Goal: Task Accomplishment & Management: Manage account settings

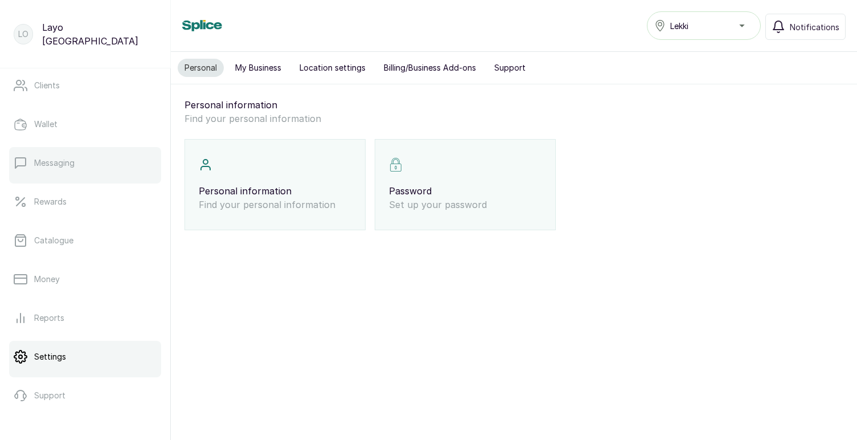
scroll to position [192, 0]
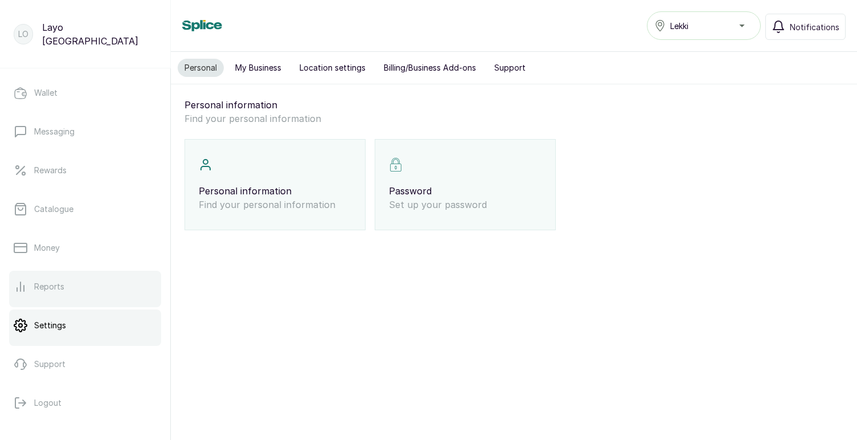
click at [51, 292] on p "Reports" at bounding box center [49, 286] width 30 height 11
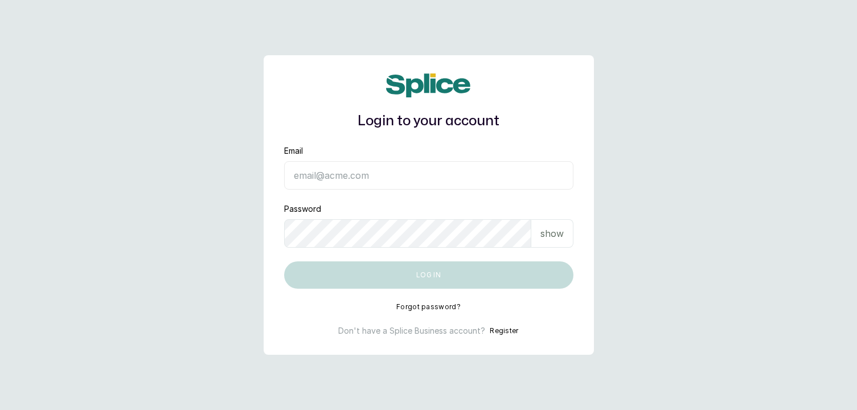
click at [376, 172] on input "Email" at bounding box center [428, 175] width 289 height 28
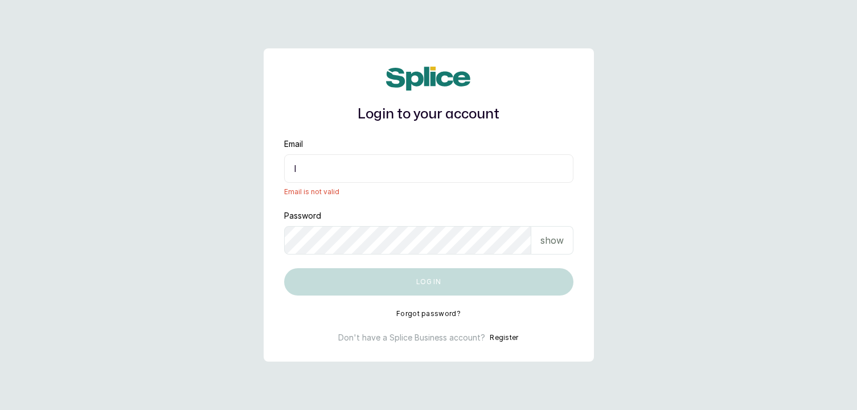
type input "layo@withsplice.com"
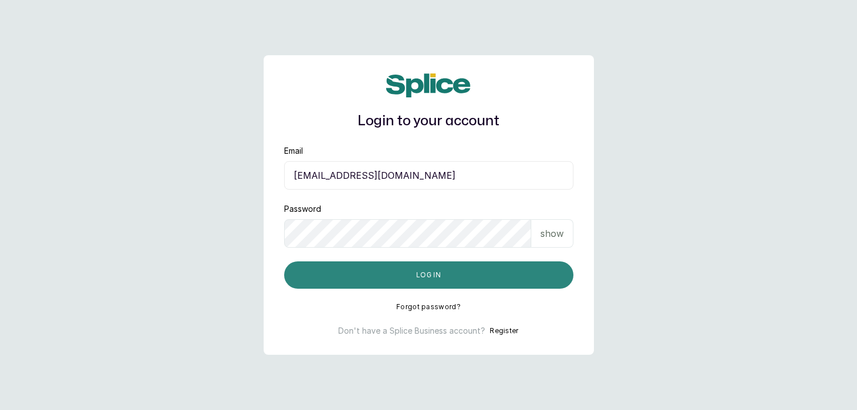
click at [416, 275] on button "Log in" at bounding box center [428, 274] width 289 height 27
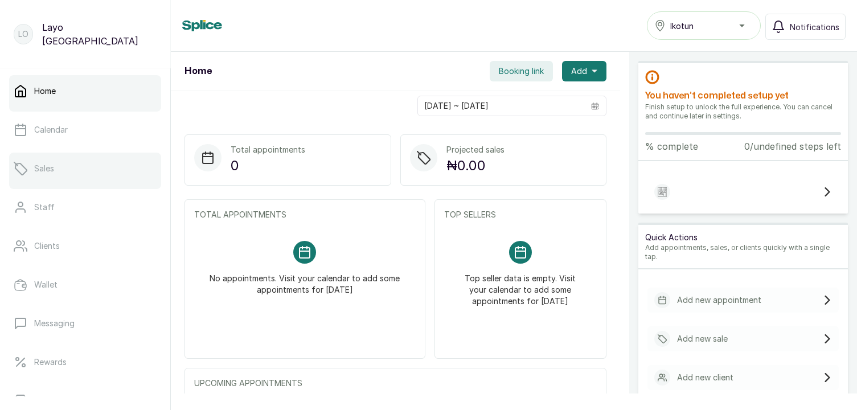
click at [48, 163] on p "Sales" at bounding box center [44, 168] width 20 height 11
